Goal: Task Accomplishment & Management: Complete application form

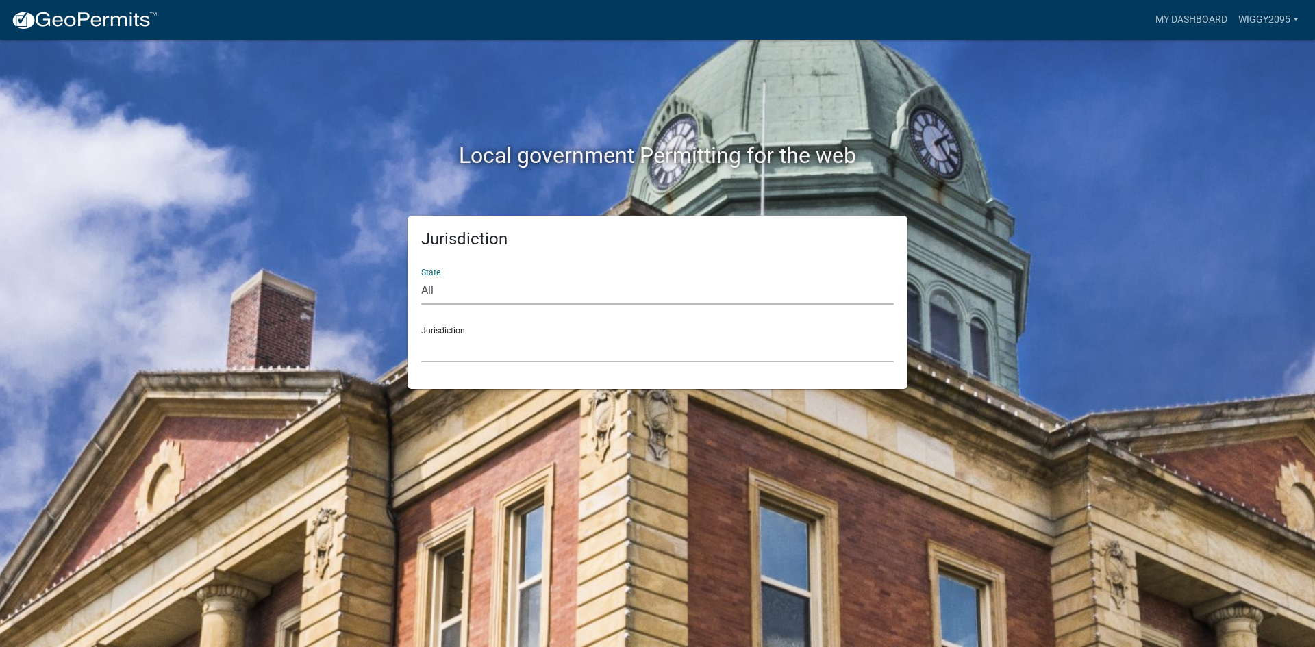
click at [494, 299] on select "All [US_STATE] [US_STATE] [US_STATE] [US_STATE] [US_STATE] [US_STATE] [US_STATE…" at bounding box center [657, 291] width 472 height 28
select select "[US_STATE]"
click at [421, 277] on select "All [US_STATE] [US_STATE] [US_STATE] [US_STATE] [US_STATE] [US_STATE] [US_STATE…" at bounding box center [657, 291] width 472 height 28
click at [475, 348] on select "City of [GEOGRAPHIC_DATA], [US_STATE] City of [GEOGRAPHIC_DATA], [US_STATE] Cit…" at bounding box center [657, 349] width 472 height 28
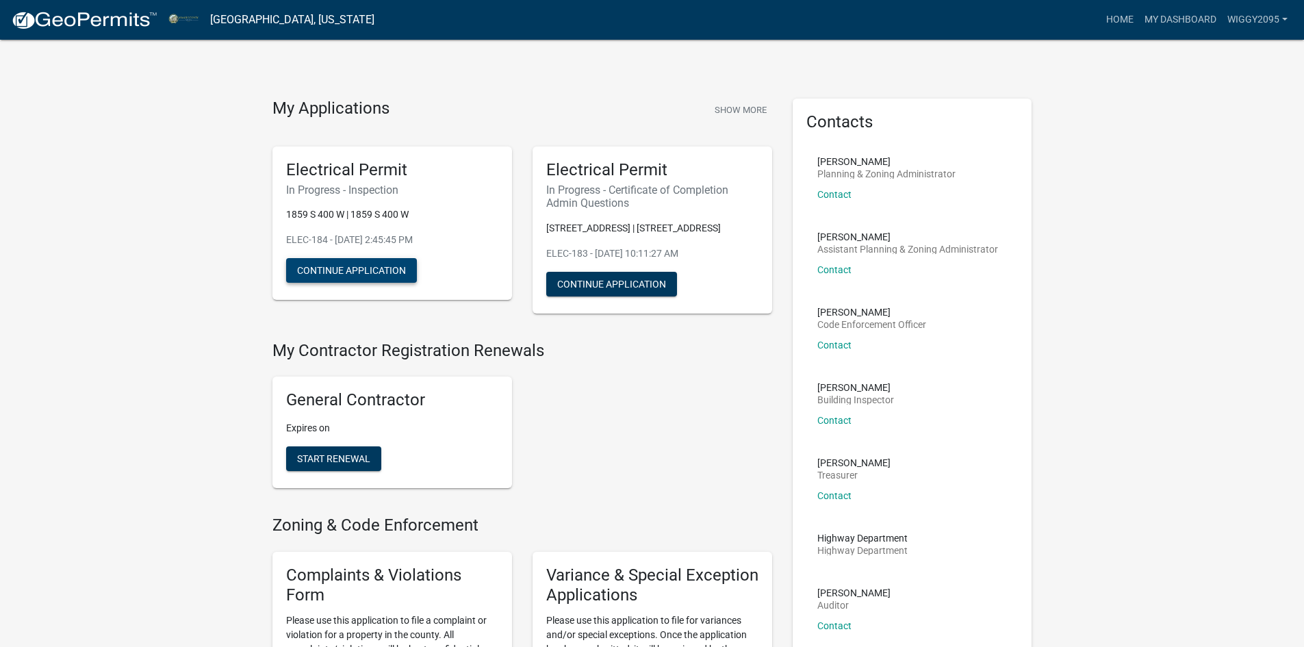
click at [369, 270] on button "Continue Application" at bounding box center [351, 270] width 131 height 25
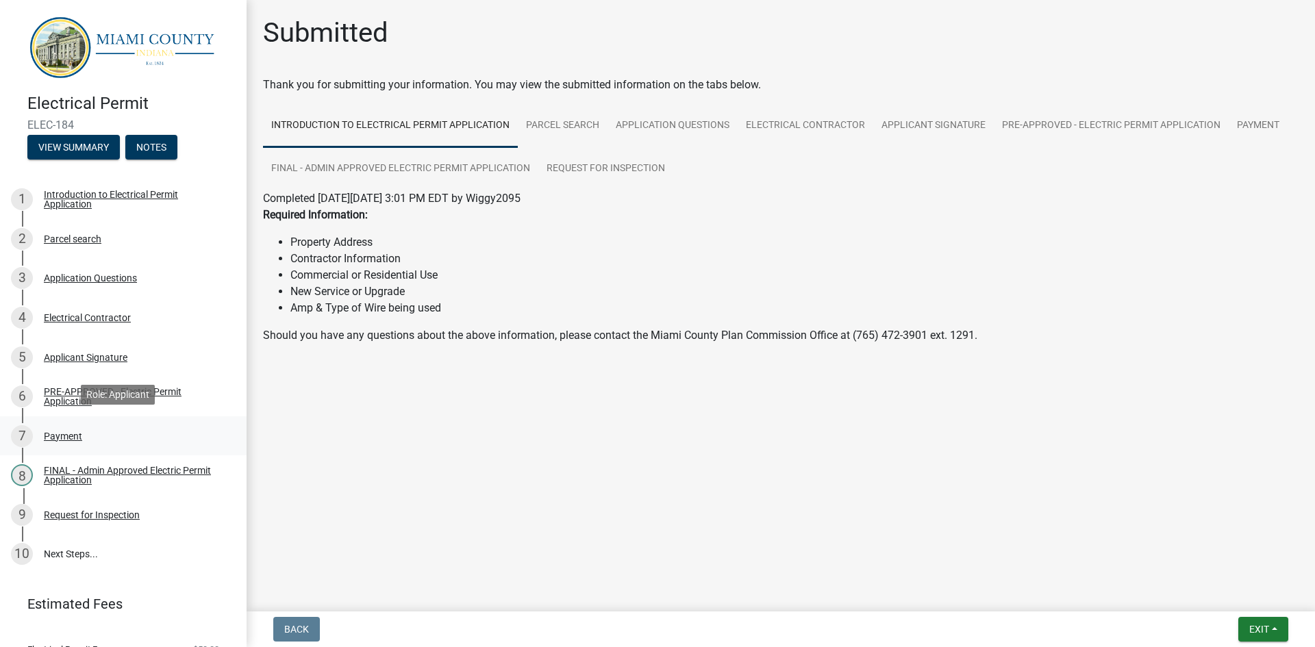
click at [234, 446] on link "7 Payment" at bounding box center [123, 436] width 246 height 40
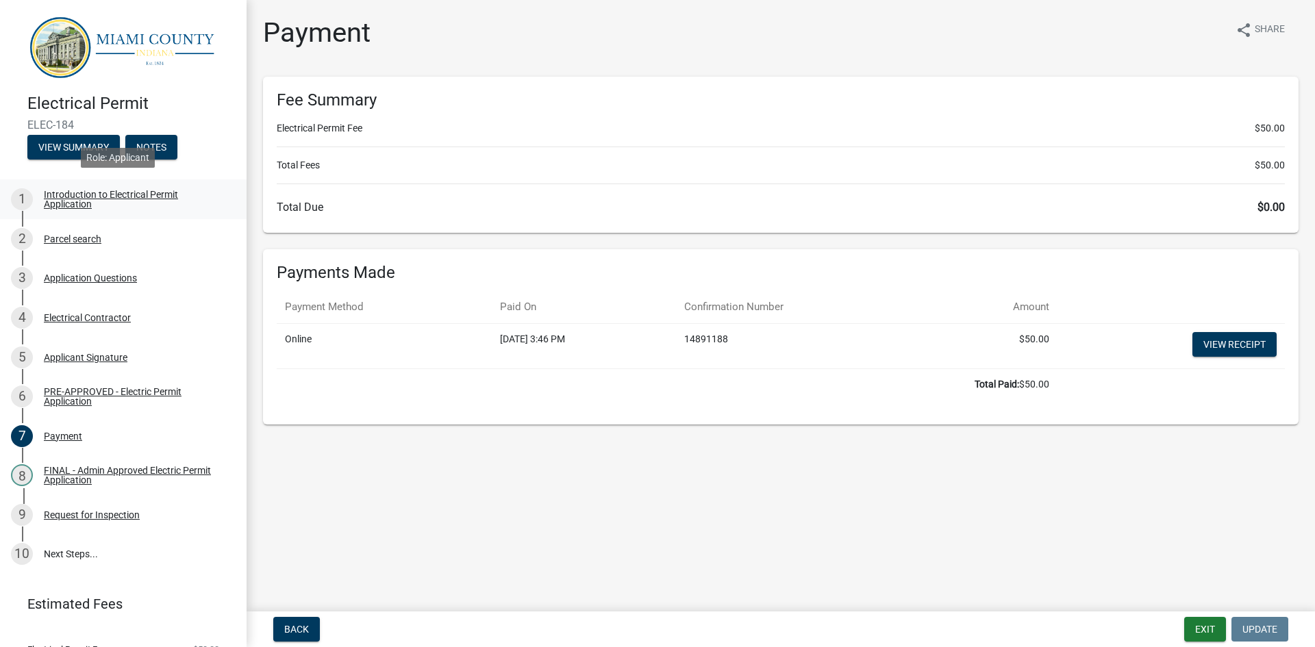
click at [111, 204] on div "Introduction to Electrical Permit Application" at bounding box center [134, 199] width 181 height 19
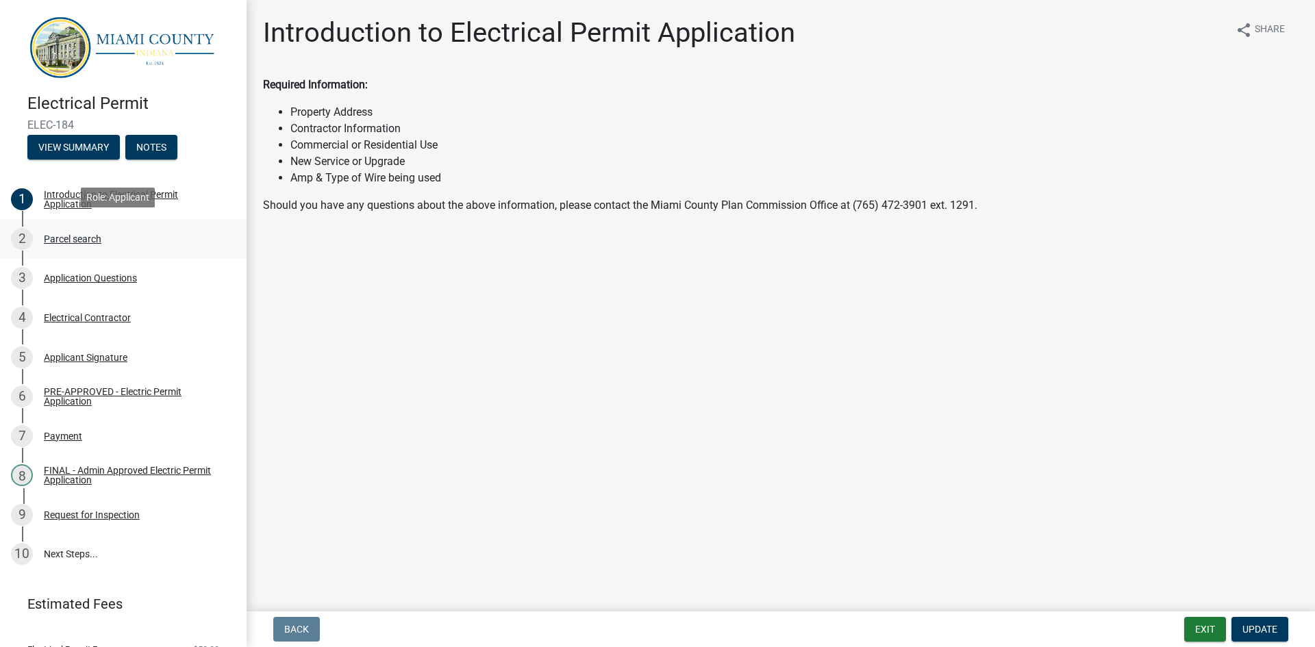
click at [86, 234] on div "Parcel search" at bounding box center [73, 239] width 58 height 10
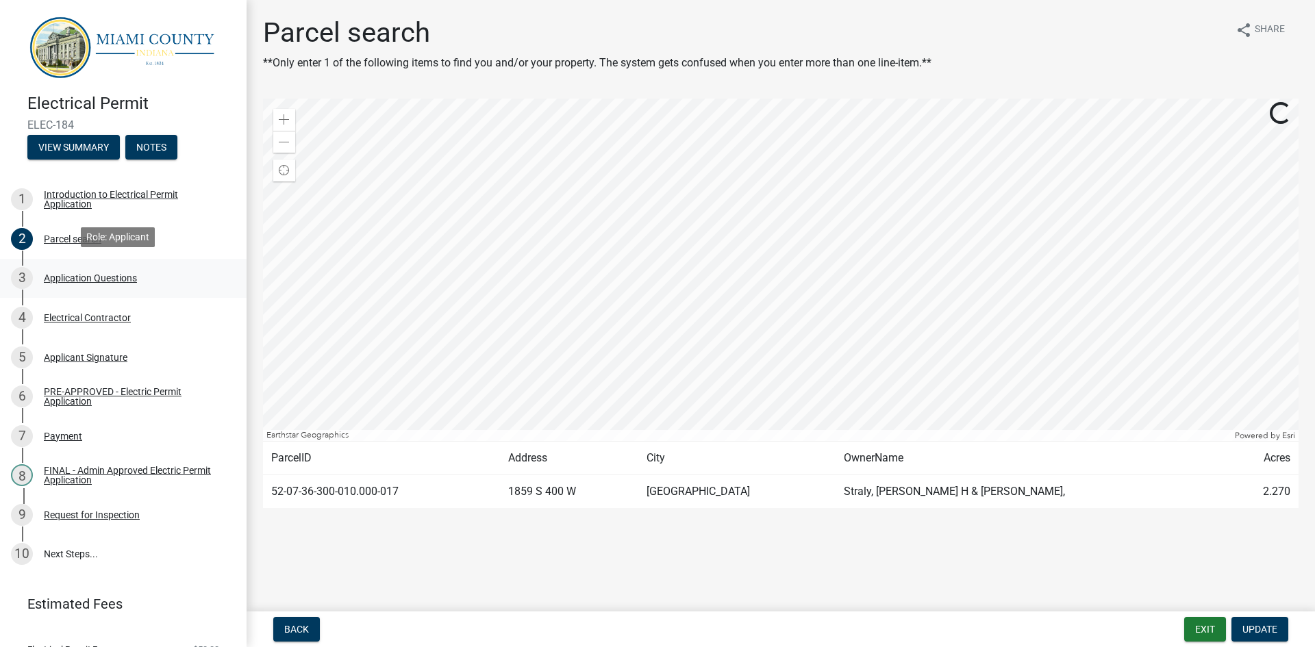
click at [92, 277] on div "Application Questions" at bounding box center [90, 278] width 93 height 10
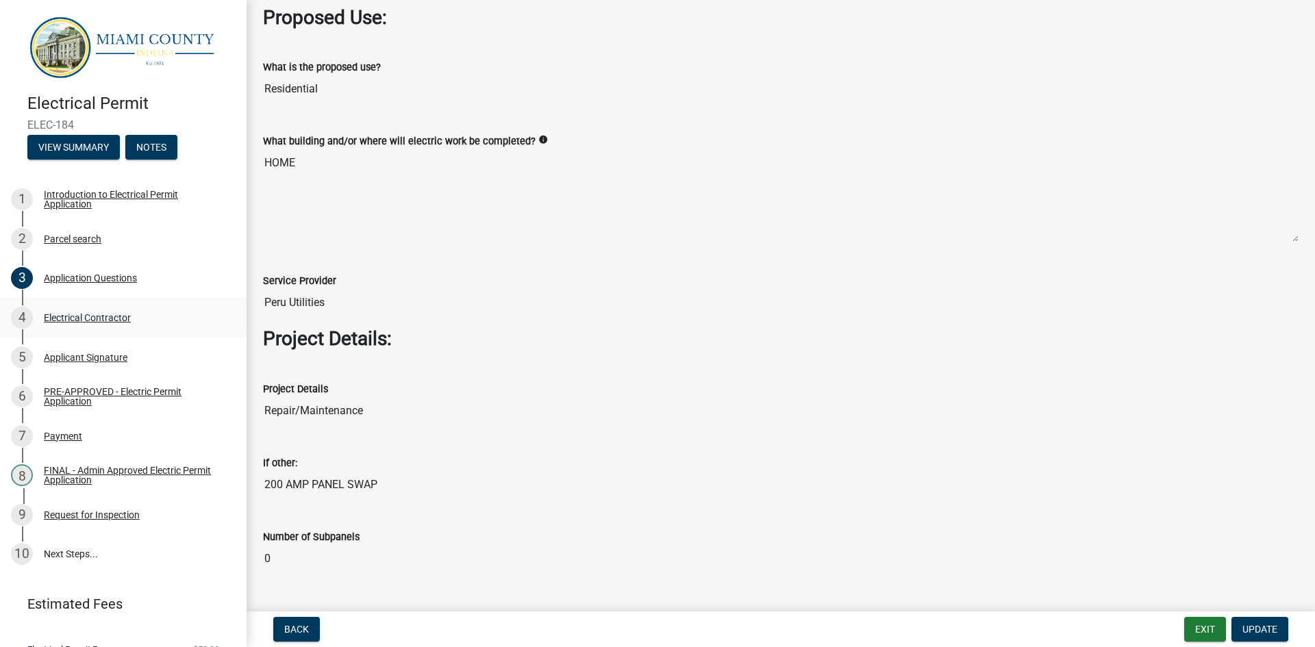
scroll to position [1301, 0]
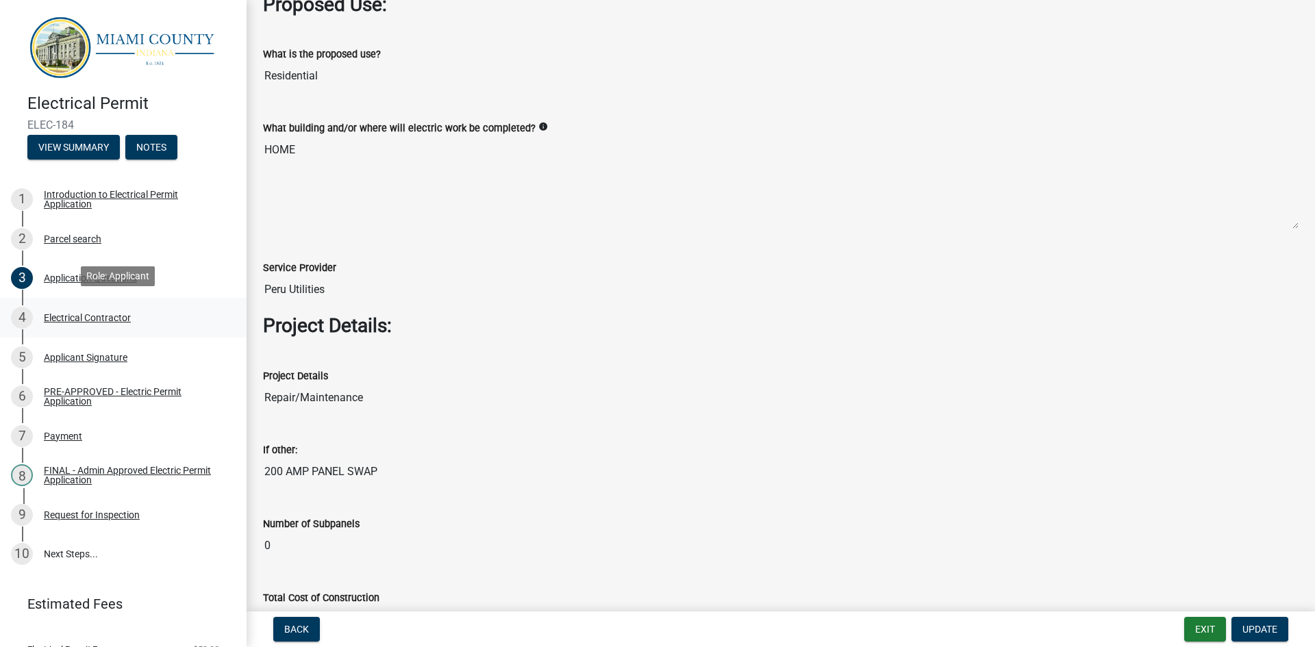
click at [101, 315] on div "Electrical Contractor" at bounding box center [87, 318] width 87 height 10
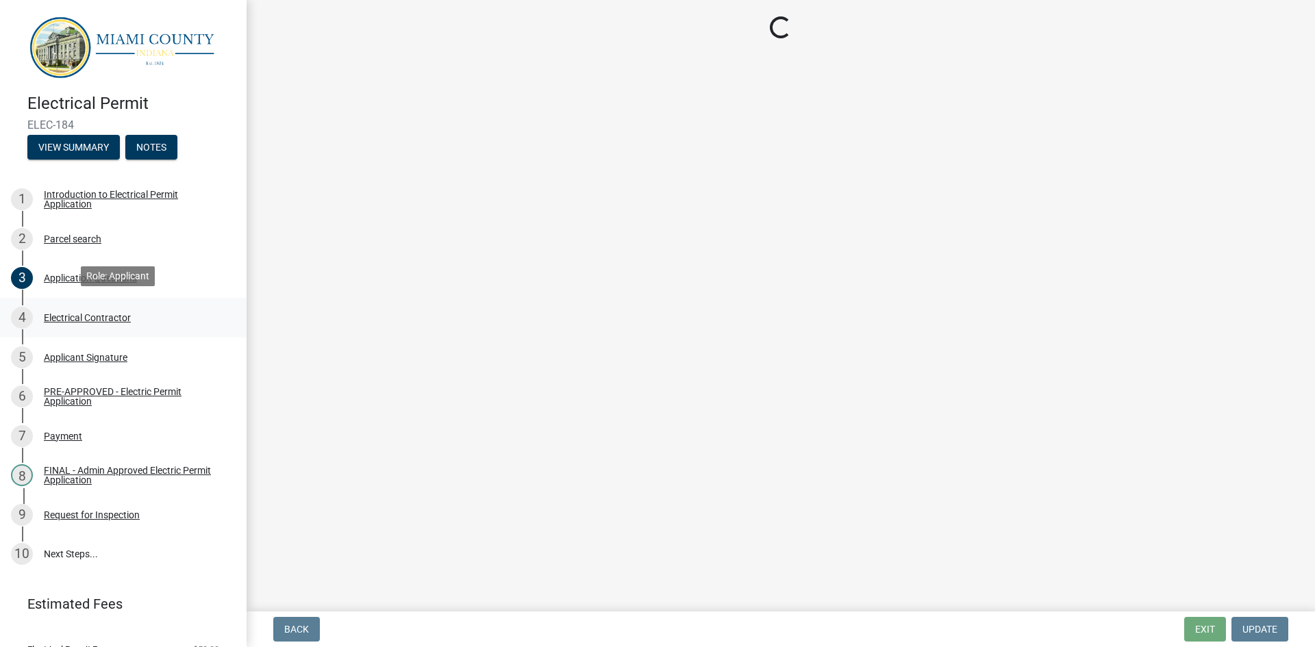
scroll to position [0, 0]
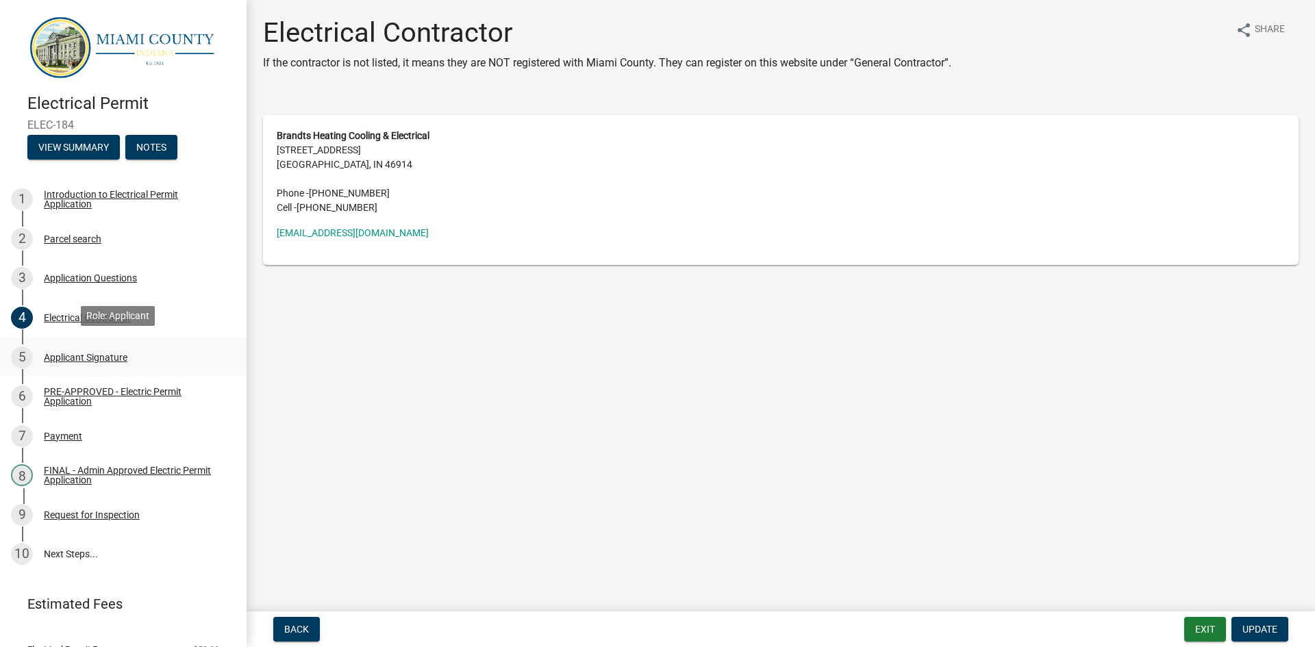
click at [108, 353] on div "Applicant Signature" at bounding box center [86, 358] width 84 height 10
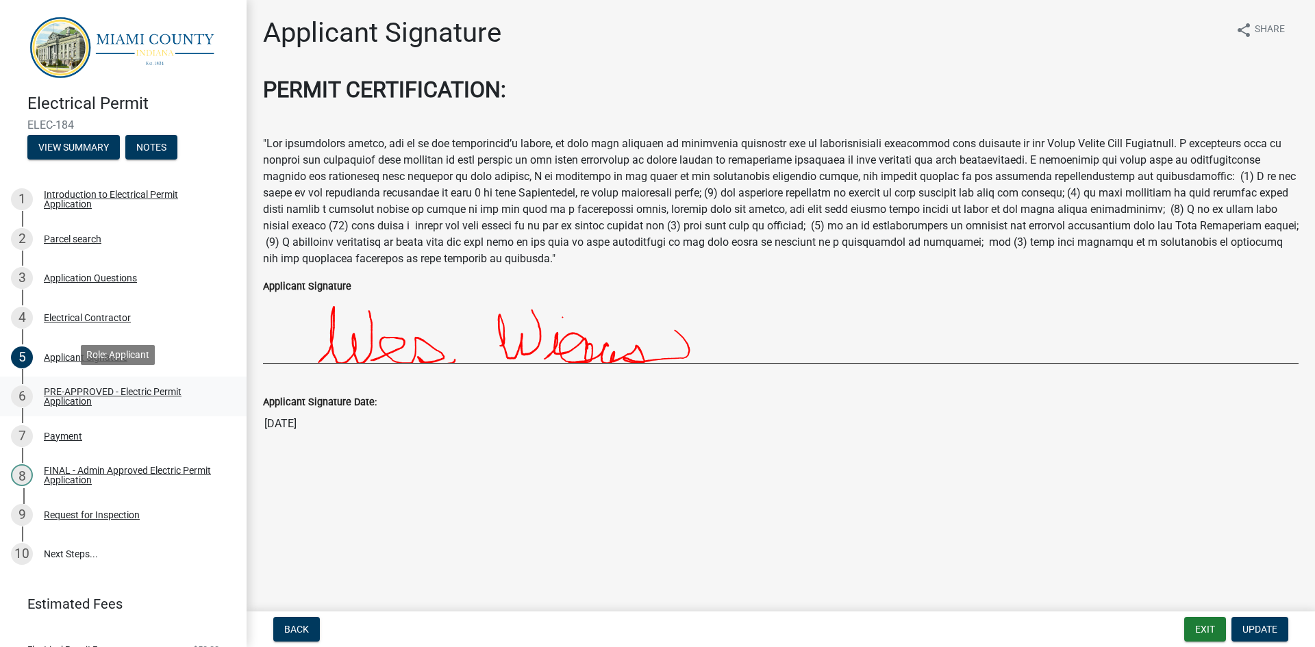
click at [71, 388] on div "PRE-APPROVED - Electric Permit Application" at bounding box center [134, 396] width 181 height 19
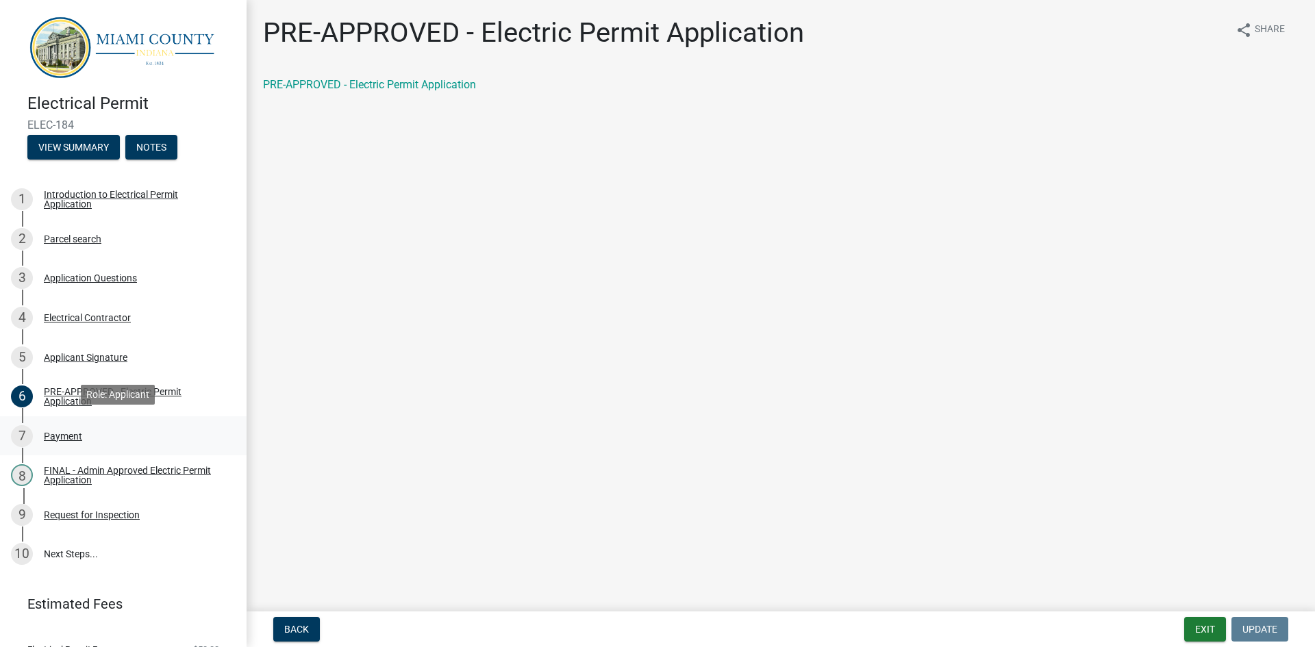
click at [63, 433] on div "Payment" at bounding box center [63, 436] width 38 height 10
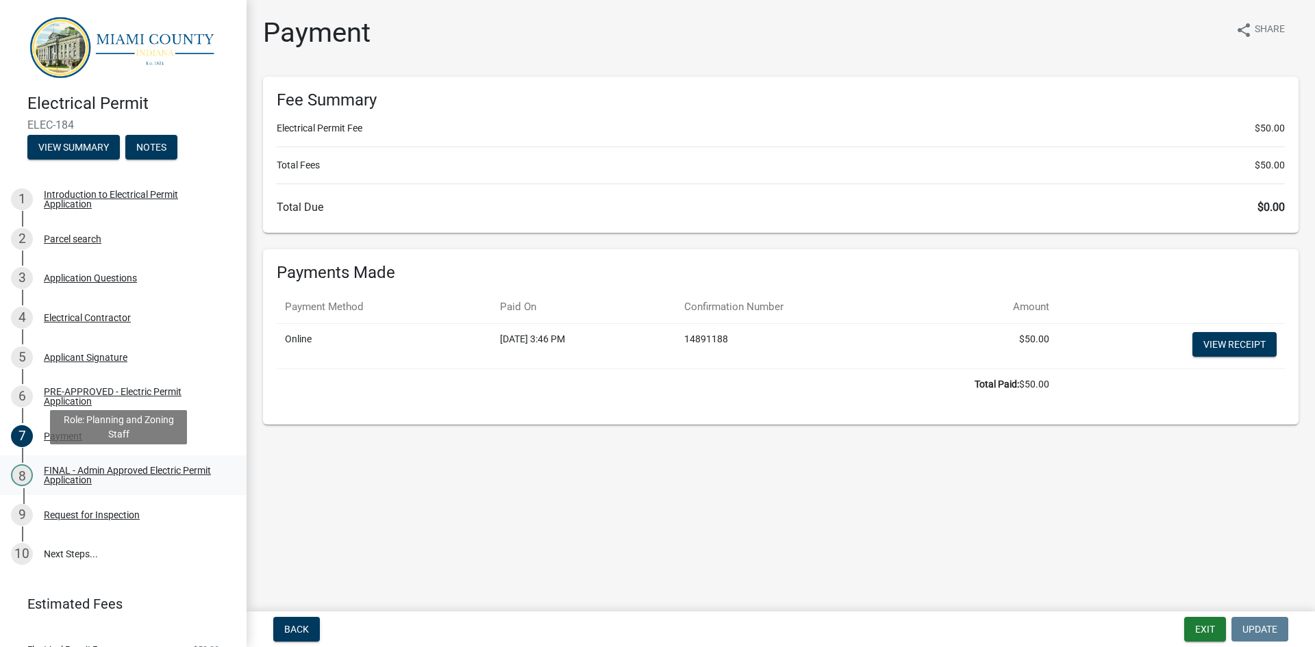
click at [76, 470] on div "FINAL - Admin Approved Electric Permit Application" at bounding box center [134, 475] width 181 height 19
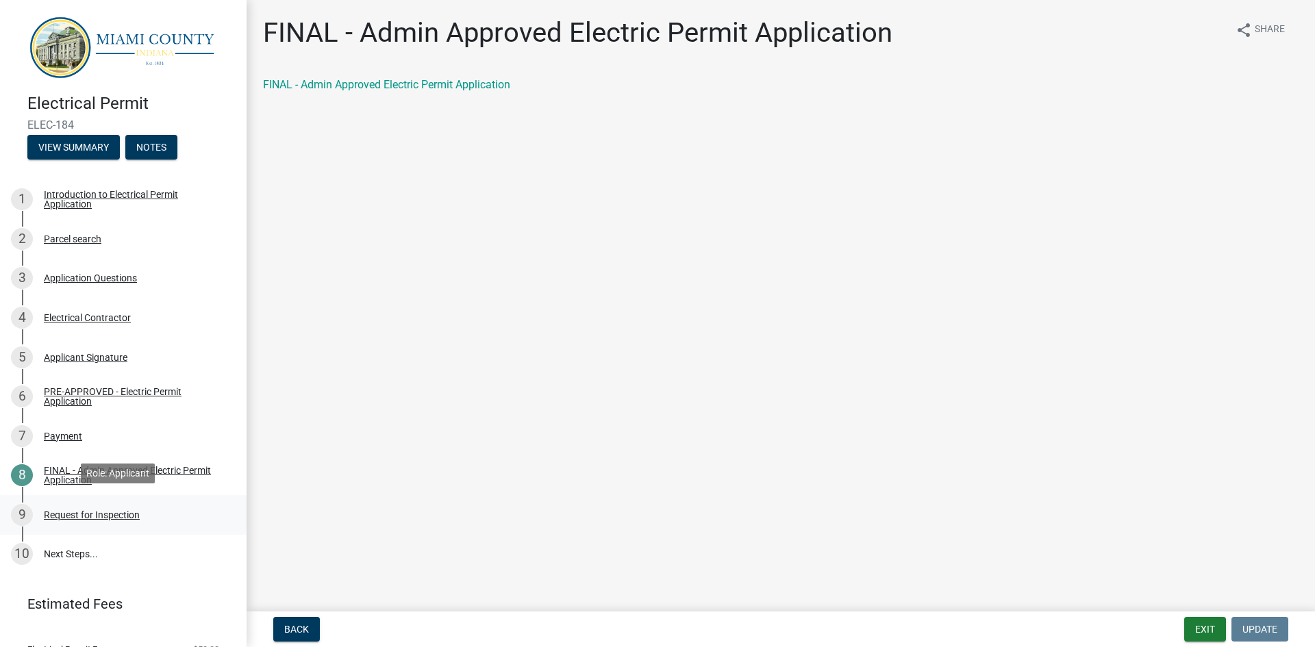
click at [75, 513] on div "Request for Inspection" at bounding box center [92, 515] width 96 height 10
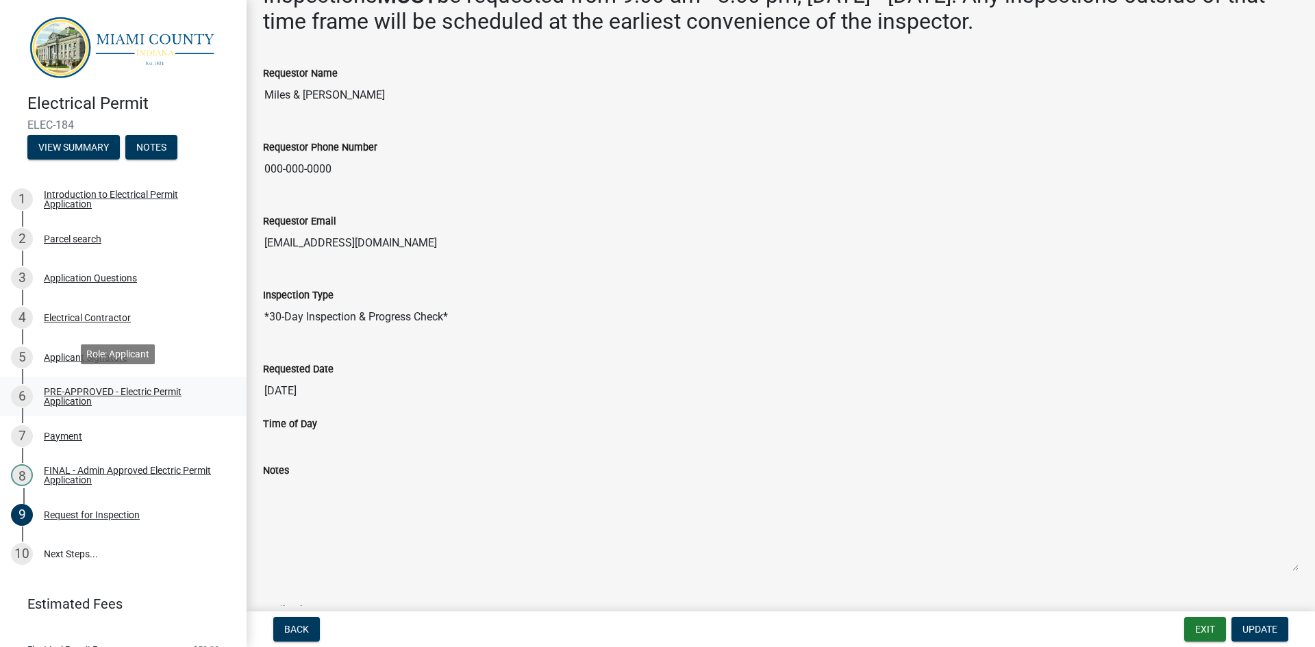
scroll to position [51, 0]
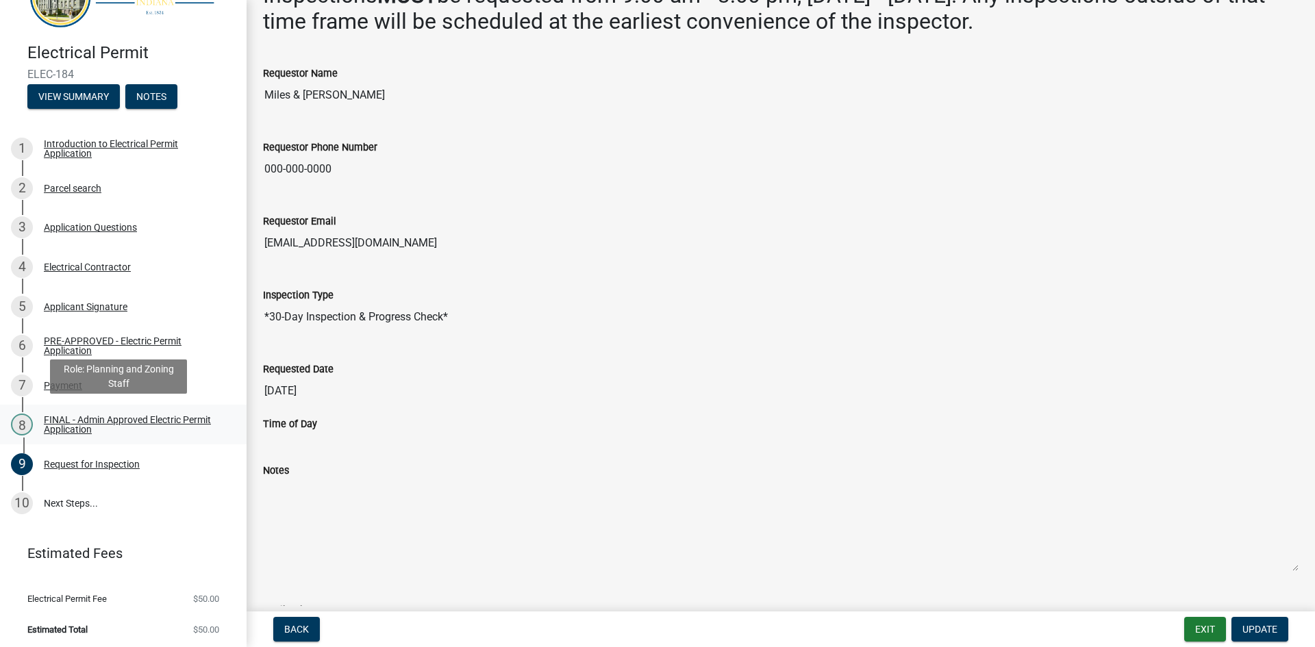
click at [112, 415] on div "FINAL - Admin Approved Electric Permit Application" at bounding box center [134, 424] width 181 height 19
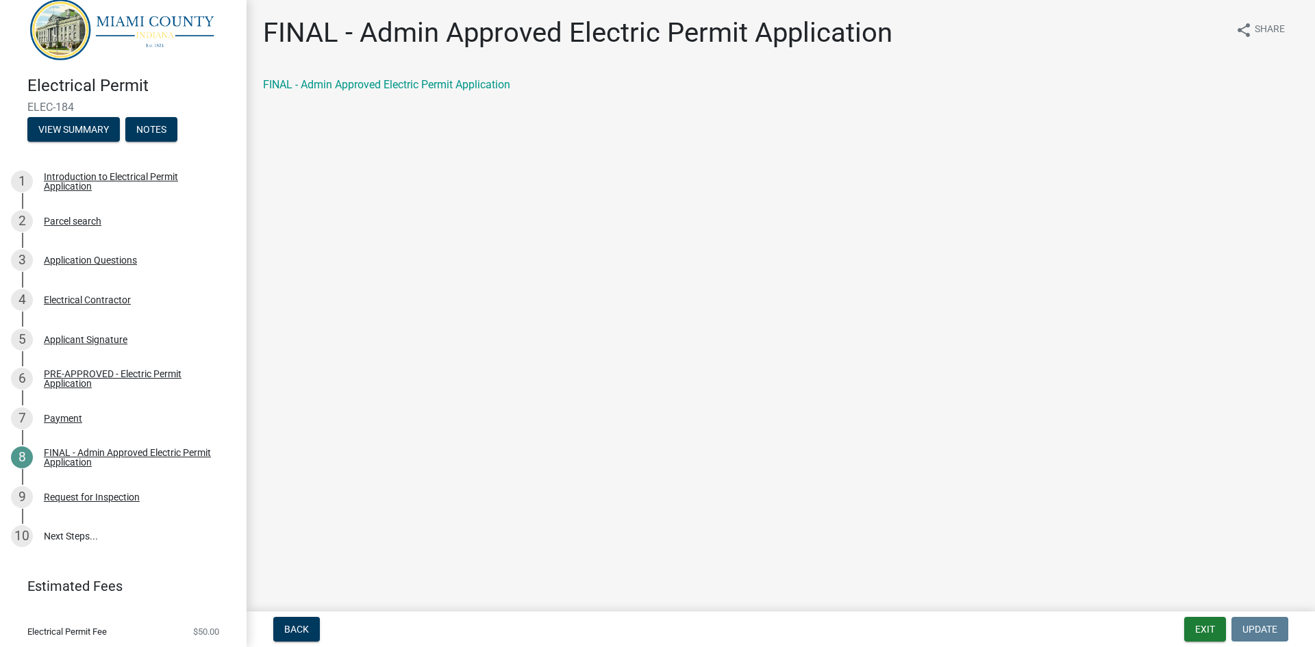
scroll to position [0, 0]
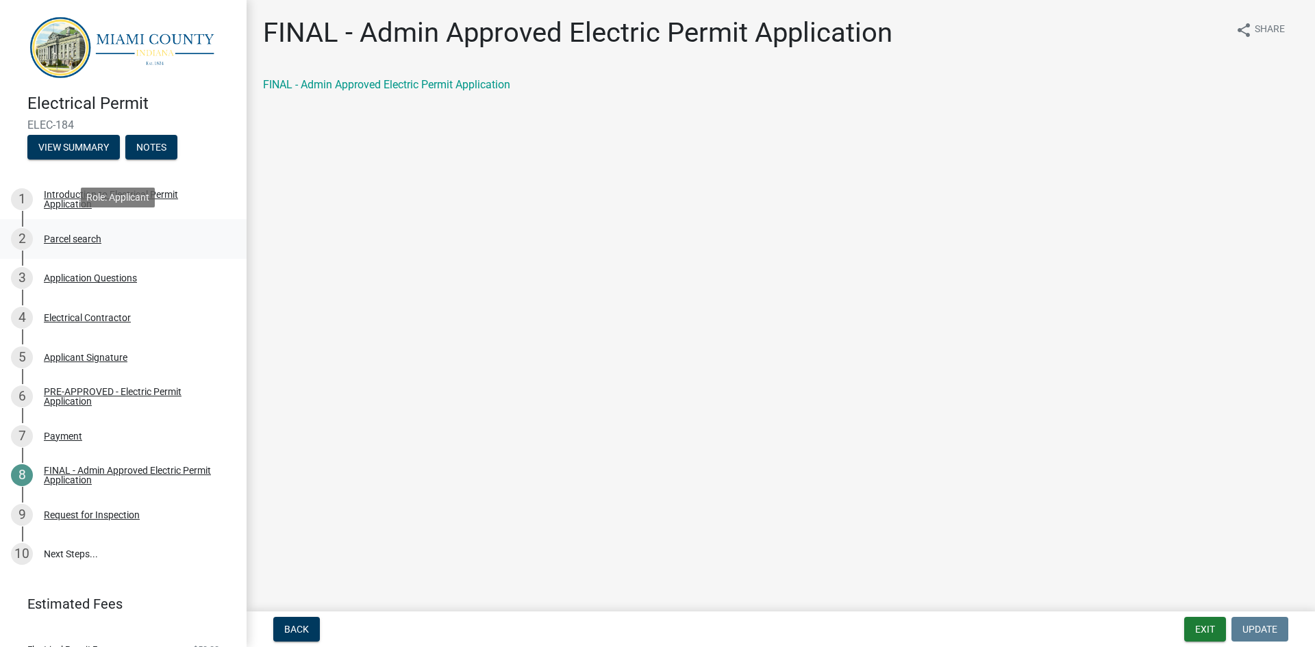
click at [92, 236] on div "Parcel search" at bounding box center [73, 239] width 58 height 10
